Goal: Information Seeking & Learning: Learn about a topic

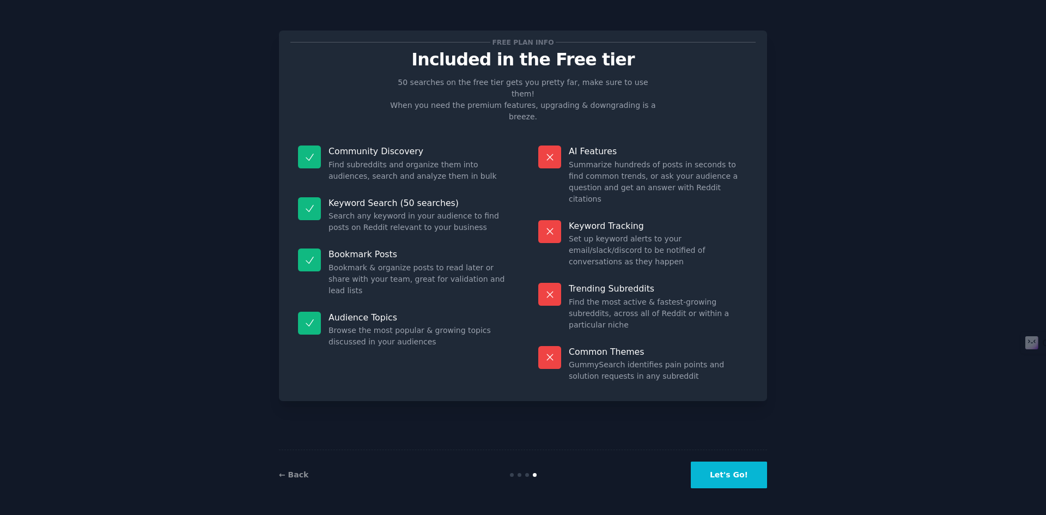
click at [748, 470] on button "Let's Go!" at bounding box center [729, 474] width 76 height 27
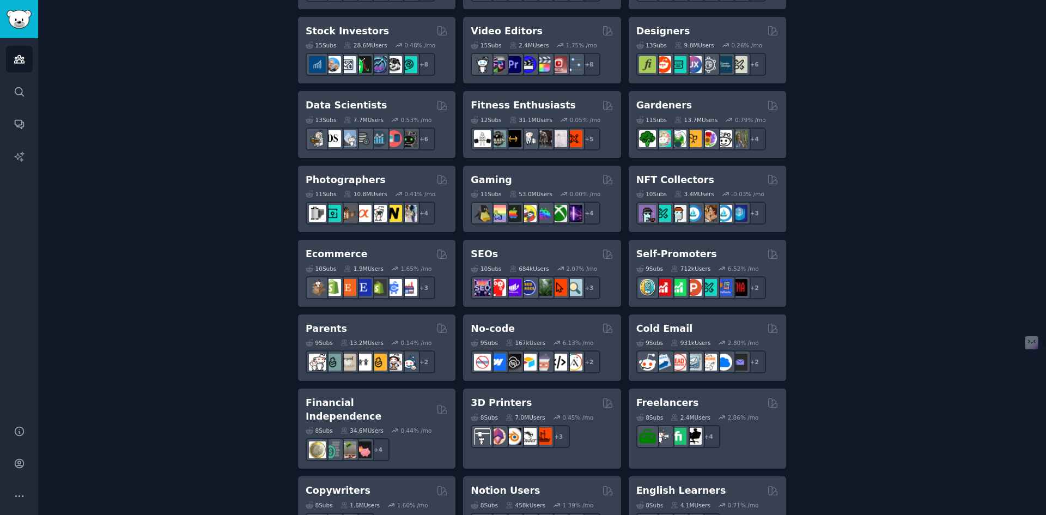
scroll to position [252, 0]
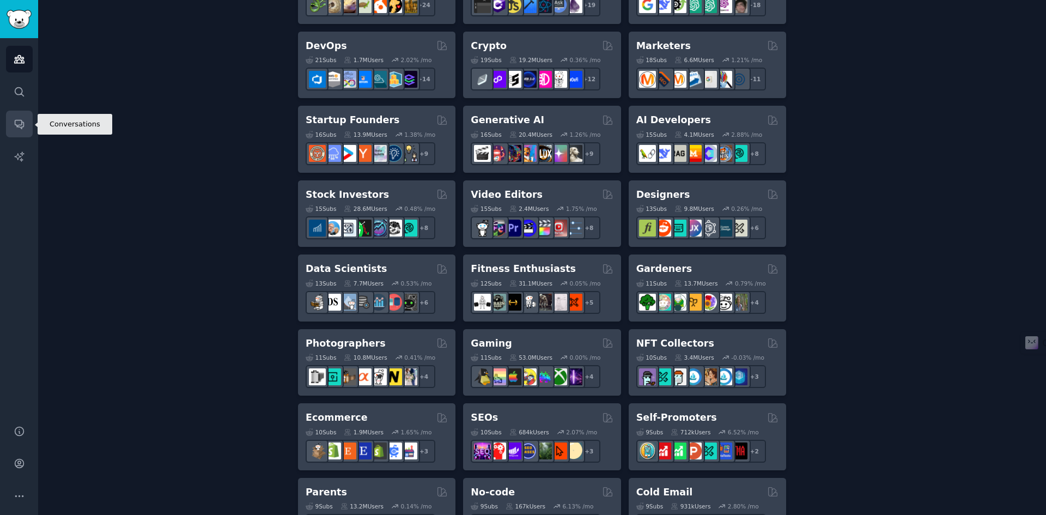
click at [28, 127] on link "Conversations" at bounding box center [19, 124] width 27 height 27
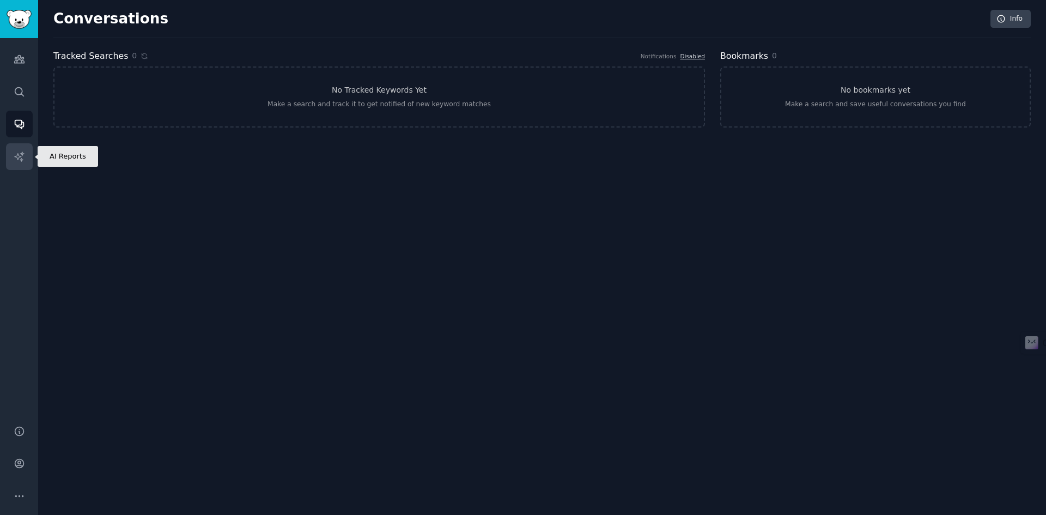
click at [15, 154] on icon "Sidebar" at bounding box center [19, 156] width 11 height 11
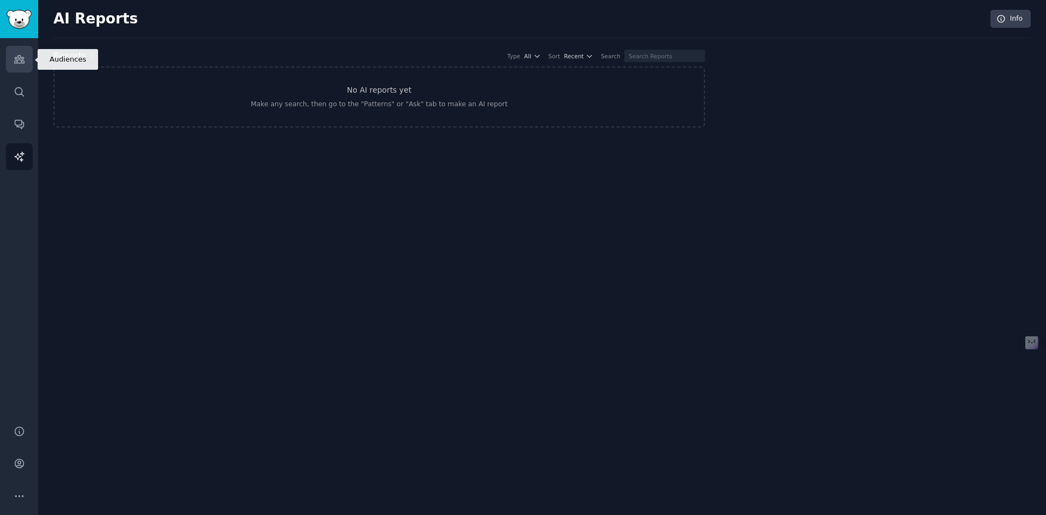
click at [14, 60] on icon "Sidebar" at bounding box center [19, 58] width 11 height 11
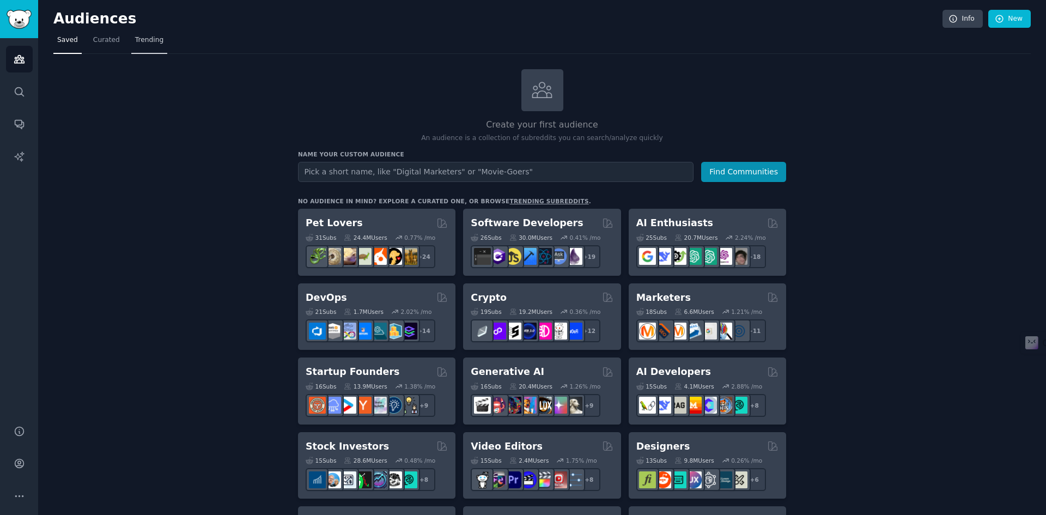
click at [143, 40] on span "Trending" at bounding box center [149, 40] width 28 height 10
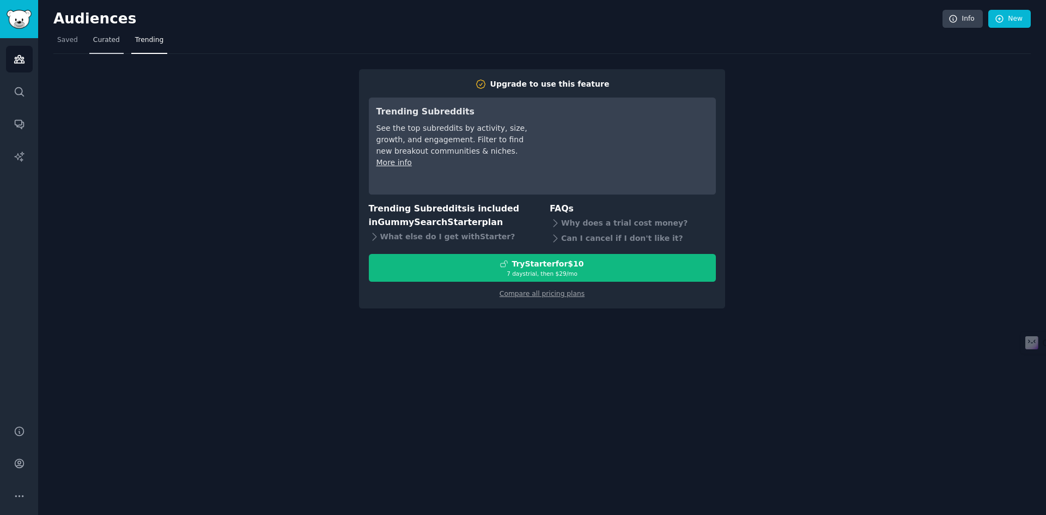
click at [102, 42] on span "Curated" at bounding box center [106, 40] width 27 height 10
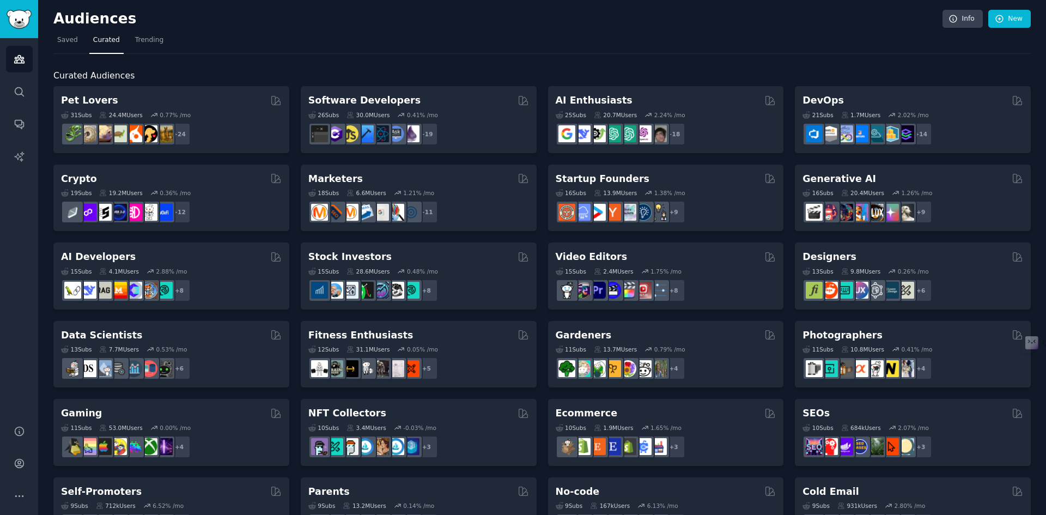
scroll to position [218, 0]
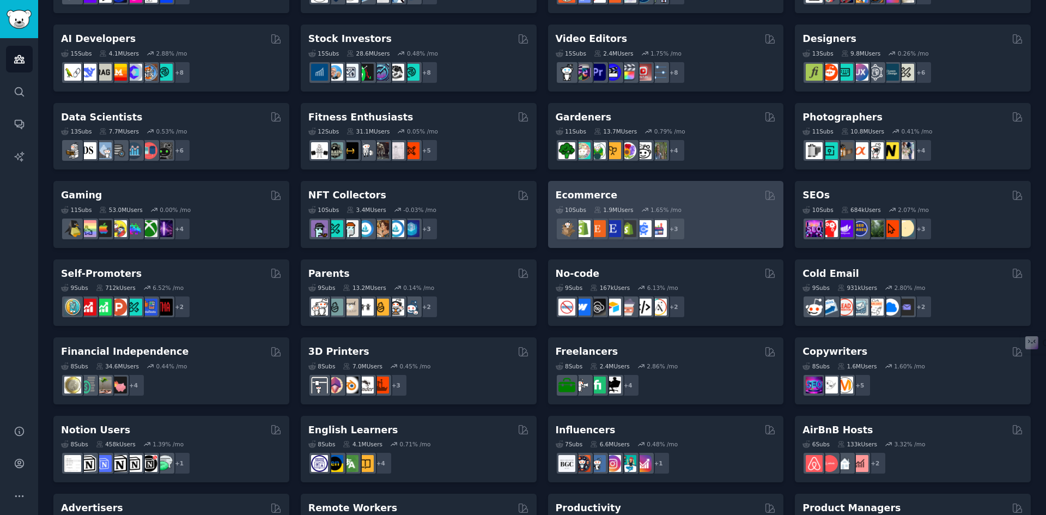
click at [711, 224] on div "+ 3" at bounding box center [666, 228] width 221 height 23
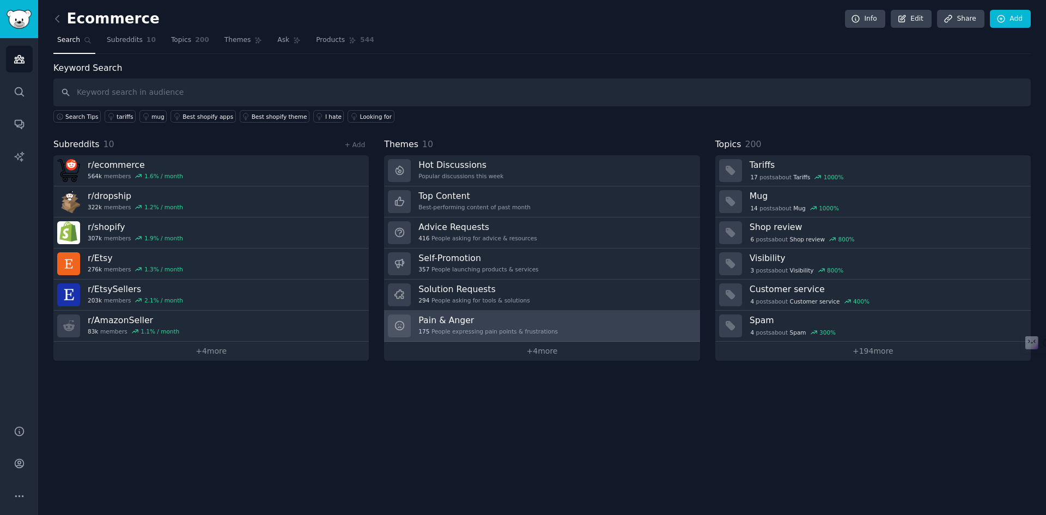
click at [622, 329] on link "Pain & Anger 175 People expressing pain points & frustrations" at bounding box center [541, 326] width 315 height 31
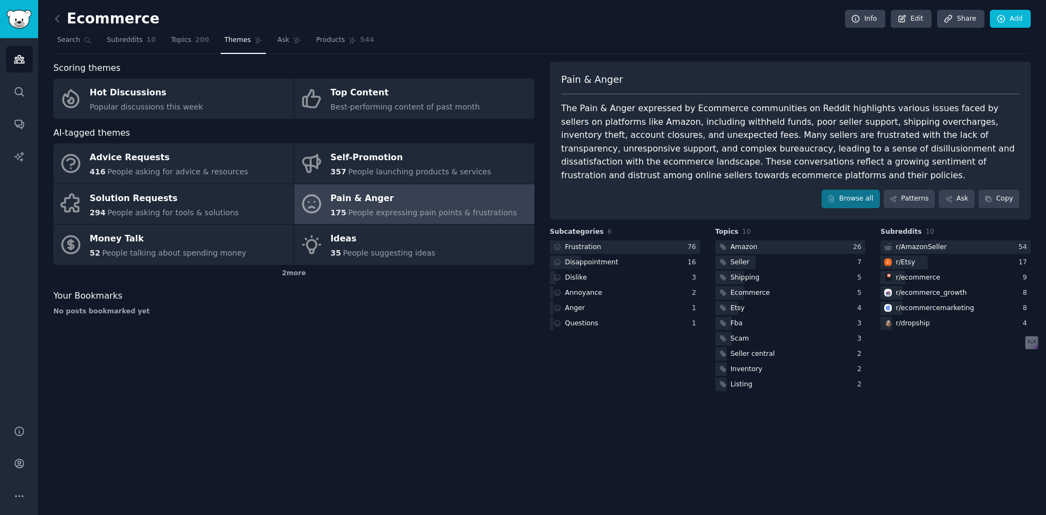
click at [51, 20] on div "Ecommerce Info Edit Share Add Search Subreddits 10 Topics 200 Themes Ask Produc…" at bounding box center [542, 257] width 1008 height 515
click at [59, 16] on icon at bounding box center [57, 18] width 11 height 11
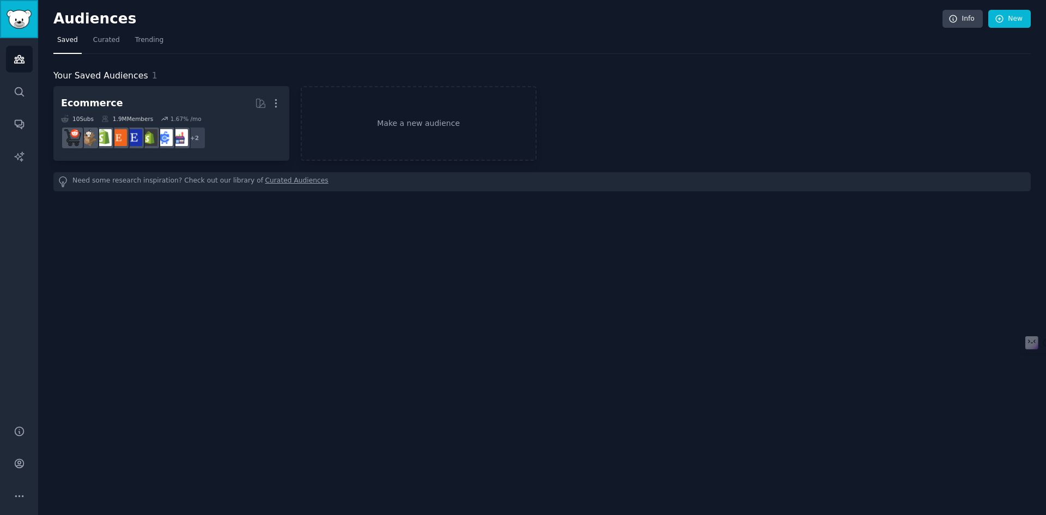
click at [15, 25] on img "Sidebar" at bounding box center [19, 19] width 25 height 19
click at [100, 37] on span "Curated" at bounding box center [106, 40] width 27 height 10
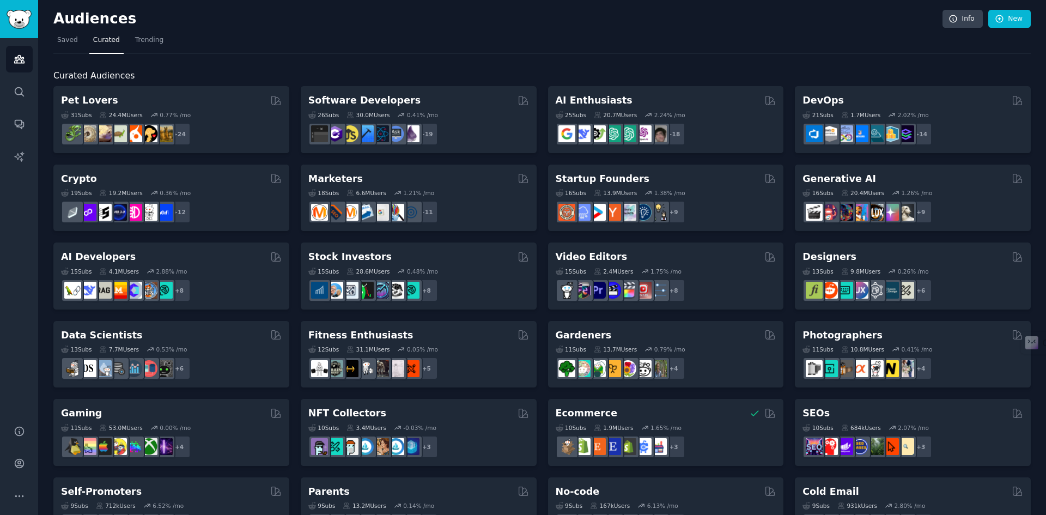
scroll to position [357, 0]
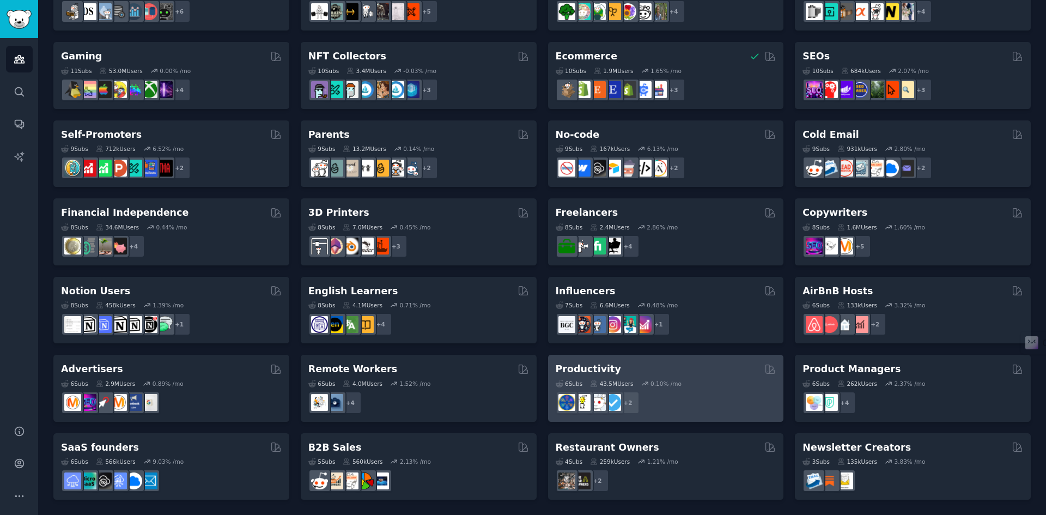
click at [725, 391] on div "+ 2" at bounding box center [666, 402] width 221 height 23
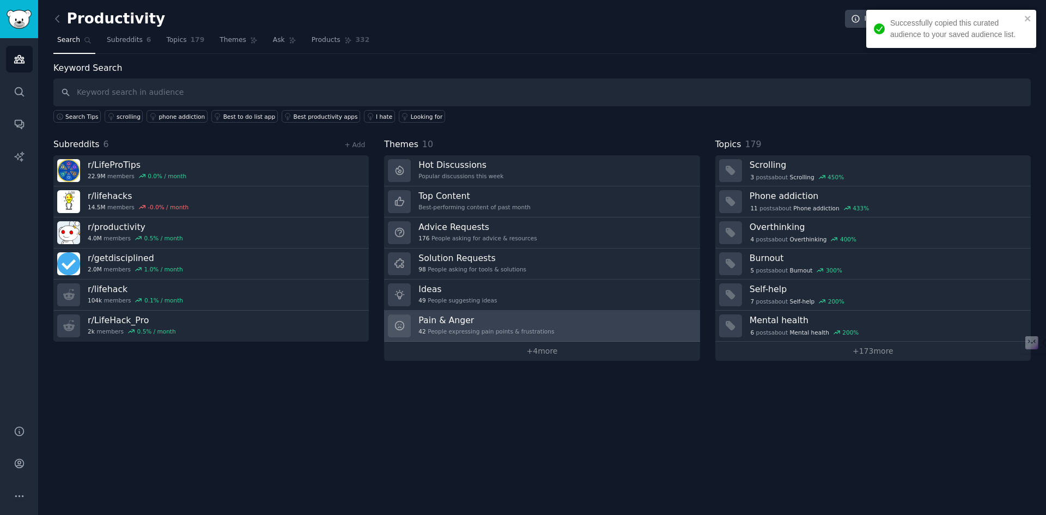
click at [628, 335] on link "Pain & Anger 42 People expressing pain points & frustrations" at bounding box center [541, 326] width 315 height 31
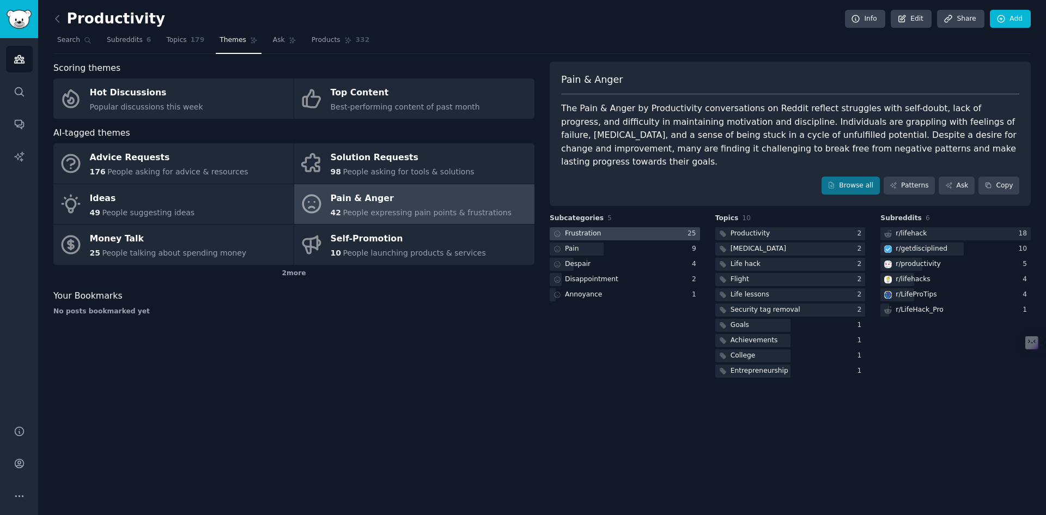
click at [598, 227] on div "Frustration" at bounding box center [576, 234] width 53 height 14
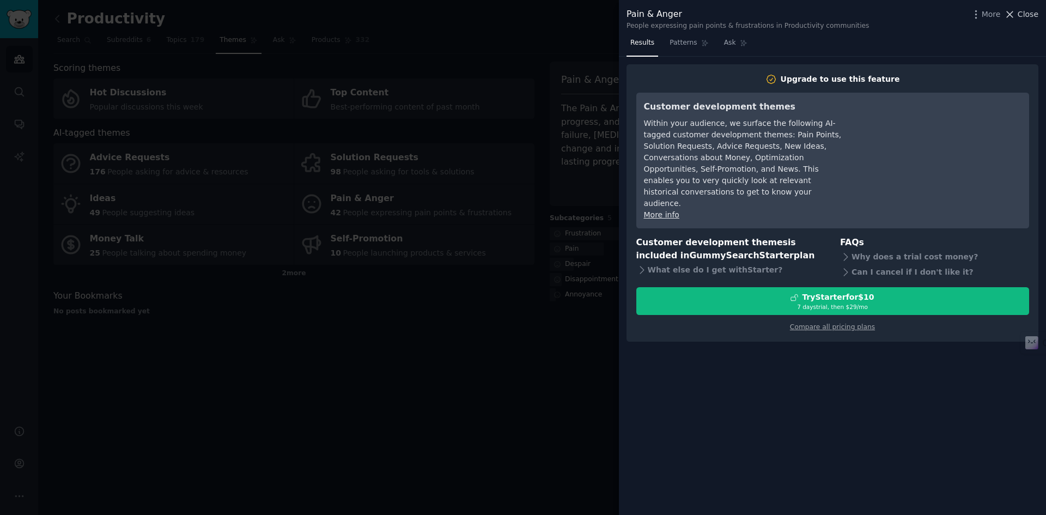
click at [1029, 11] on span "Close" at bounding box center [1028, 14] width 21 height 11
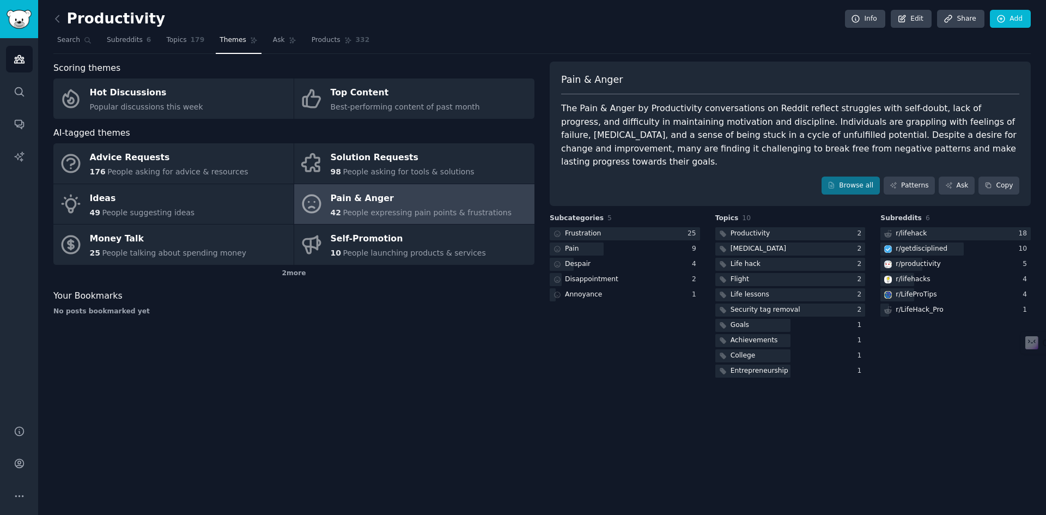
click at [65, 20] on link at bounding box center [60, 18] width 14 height 17
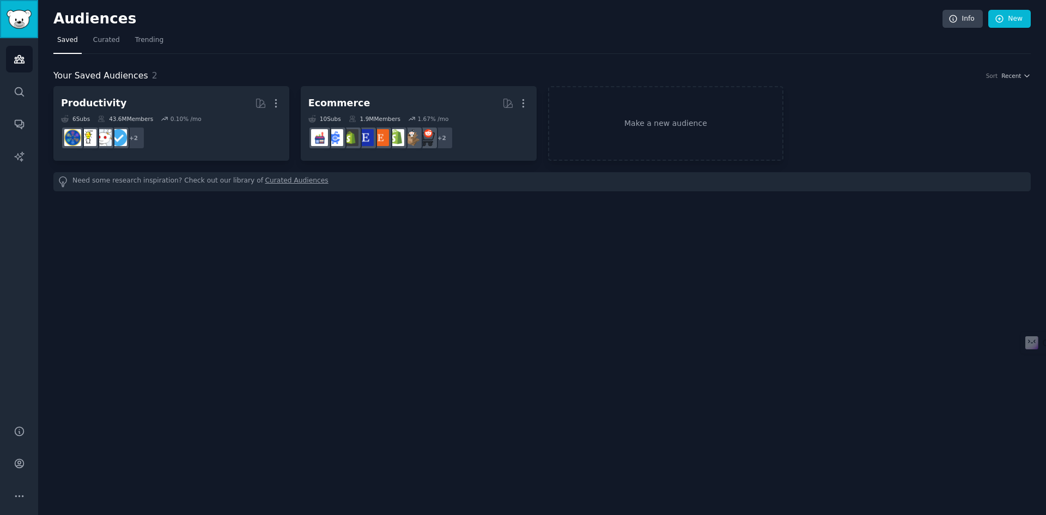
click at [23, 19] on img "Sidebar" at bounding box center [19, 19] width 25 height 19
